Goal: Check status

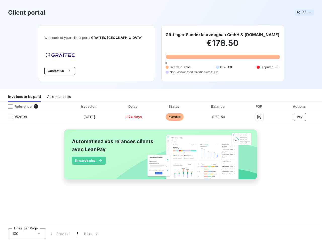
click at [305, 13] on span "FR" at bounding box center [305, 13] width 4 height 4
click at [68, 71] on button "Contact us" at bounding box center [59, 71] width 30 height 8
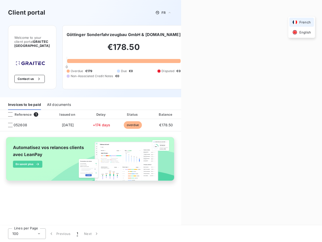
click at [216, 34] on div "Contact us Fill out the form below, and a member of our team will get back to y…" at bounding box center [251, 121] width 141 height 242
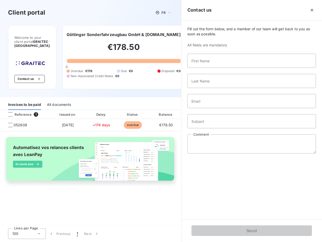
click at [24, 99] on div "Invoices to be paid" at bounding box center [24, 104] width 33 height 11
click at [59, 99] on div "All documents" at bounding box center [59, 104] width 24 height 11
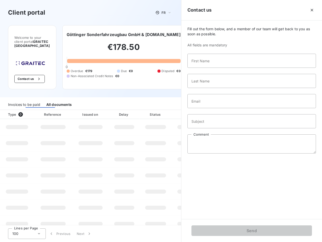
click at [32, 106] on div "Invoices to be paid" at bounding box center [24, 104] width 32 height 11
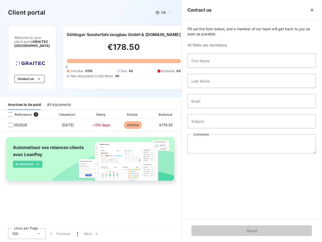
click at [10, 110] on th "Reference 1" at bounding box center [24, 114] width 49 height 9
click at [89, 110] on th "Delay" at bounding box center [101, 114] width 31 height 9
click at [133, 110] on th "Status" at bounding box center [133, 114] width 32 height 9
click at [175, 110] on th "Balance" at bounding box center [166, 114] width 35 height 9
